Goal: Find specific page/section: Find specific page/section

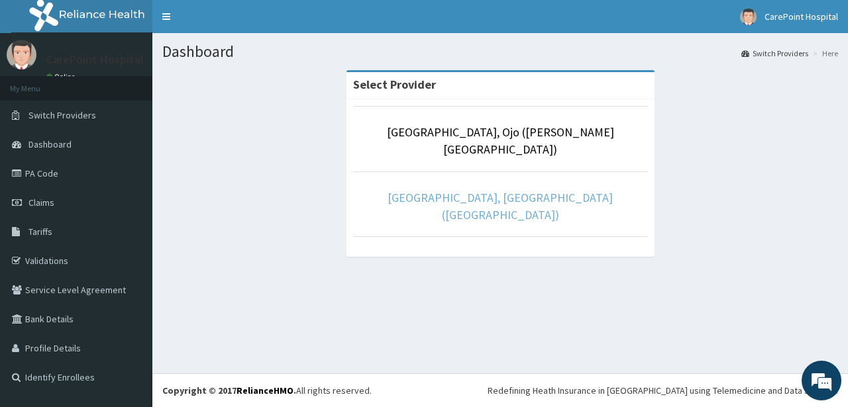
click at [511, 190] on link "[GEOGRAPHIC_DATA], [GEOGRAPHIC_DATA] ([GEOGRAPHIC_DATA])" at bounding box center [500, 206] width 225 height 32
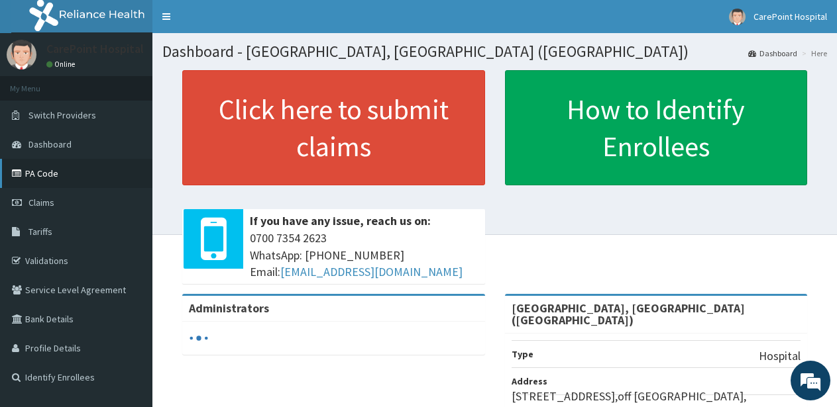
click at [76, 172] on link "PA Code" at bounding box center [76, 173] width 152 height 29
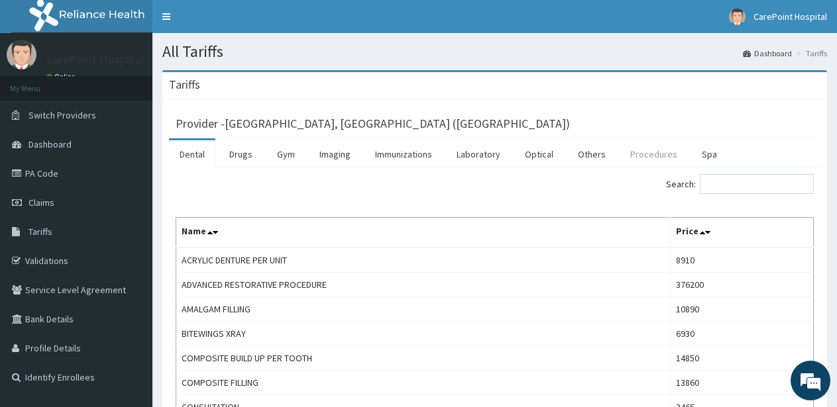
click at [651, 158] on link "Procedures" at bounding box center [653, 154] width 68 height 28
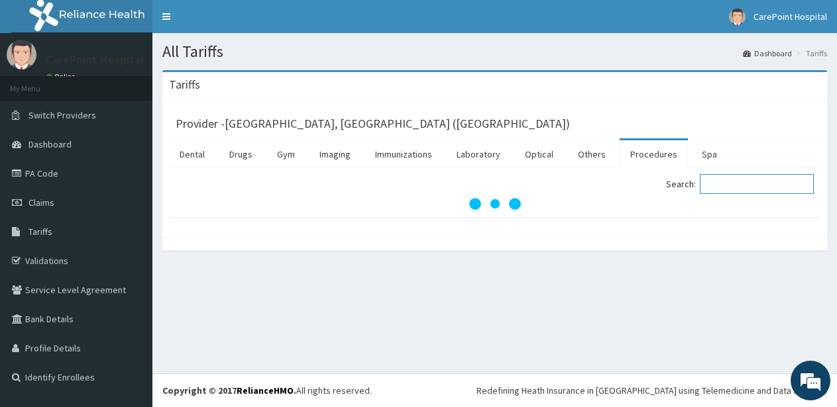
click at [753, 192] on input "Search:" at bounding box center [757, 184] width 114 height 20
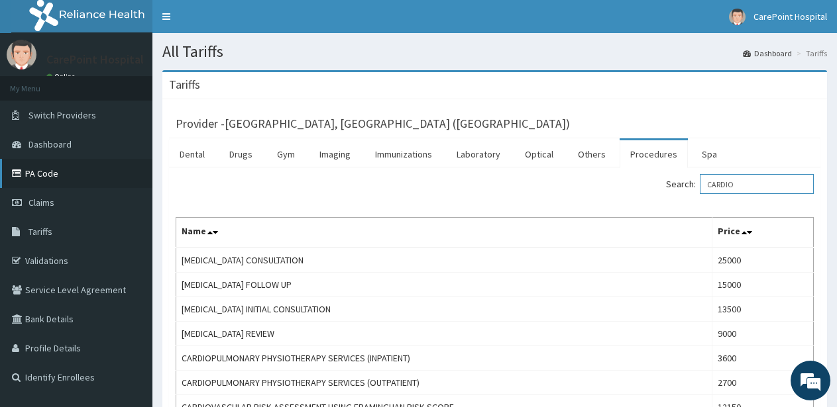
type input "CARDIO"
click at [75, 182] on link "PA Code" at bounding box center [76, 173] width 152 height 29
